Goal: Check status: Check status

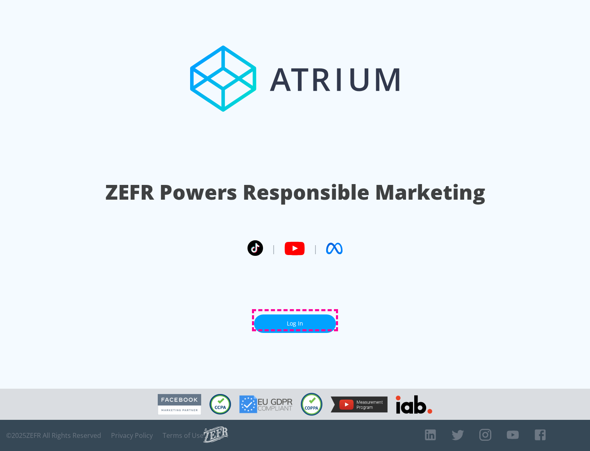
click at [295, 320] on link "Log In" at bounding box center [295, 323] width 82 height 18
